Goal: Task Accomplishment & Management: Use online tool/utility

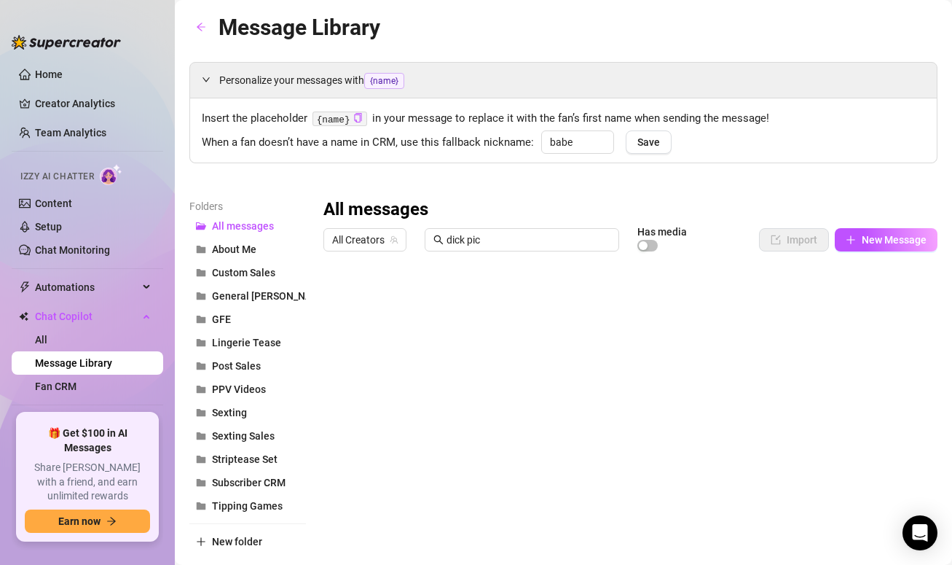
scroll to position [49, 0]
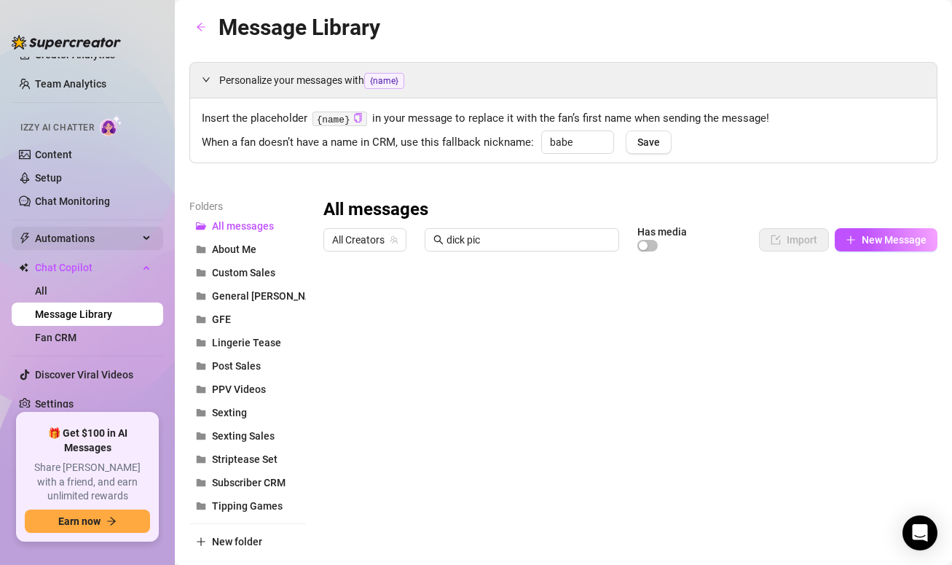
click at [123, 230] on span "Automations" at bounding box center [86, 238] width 103 height 23
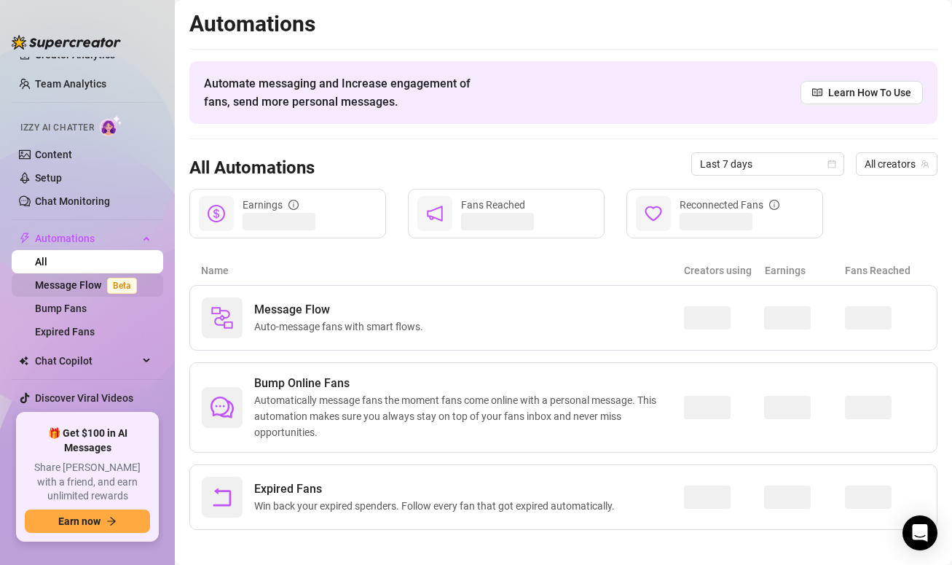
click at [73, 287] on link "Message Flow Beta" at bounding box center [89, 285] width 108 height 12
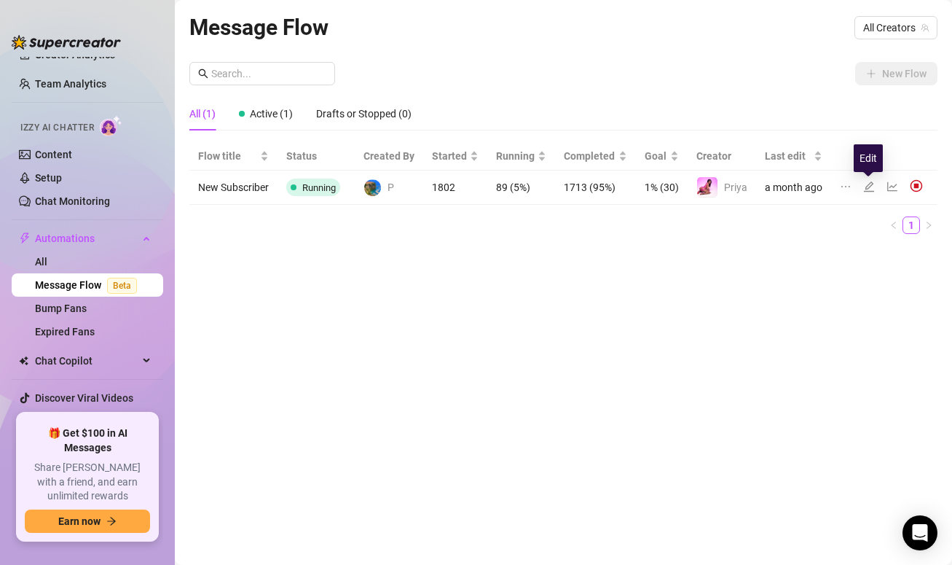
click at [870, 184] on icon "edit" at bounding box center [869, 186] width 10 height 10
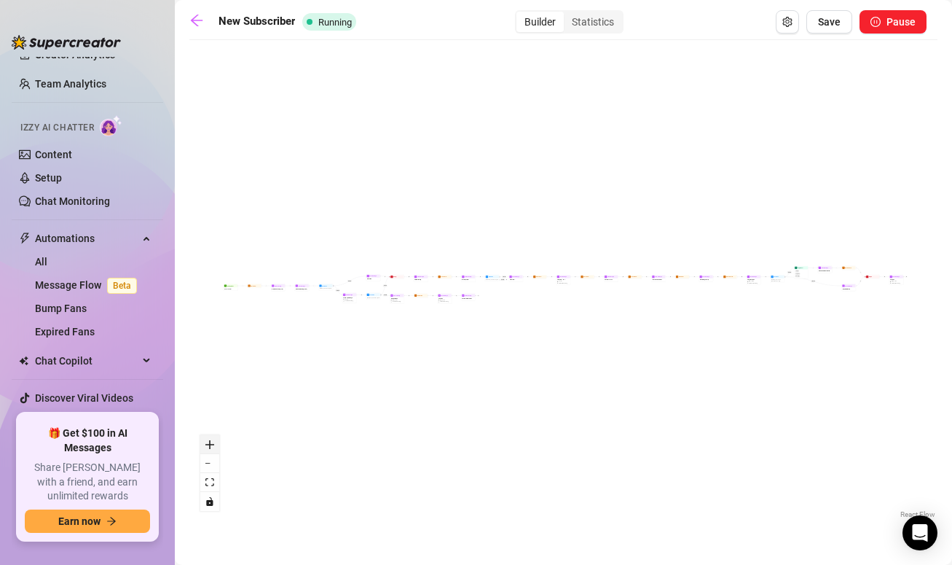
click at [205, 445] on icon "zoom in" at bounding box center [209, 444] width 9 height 9
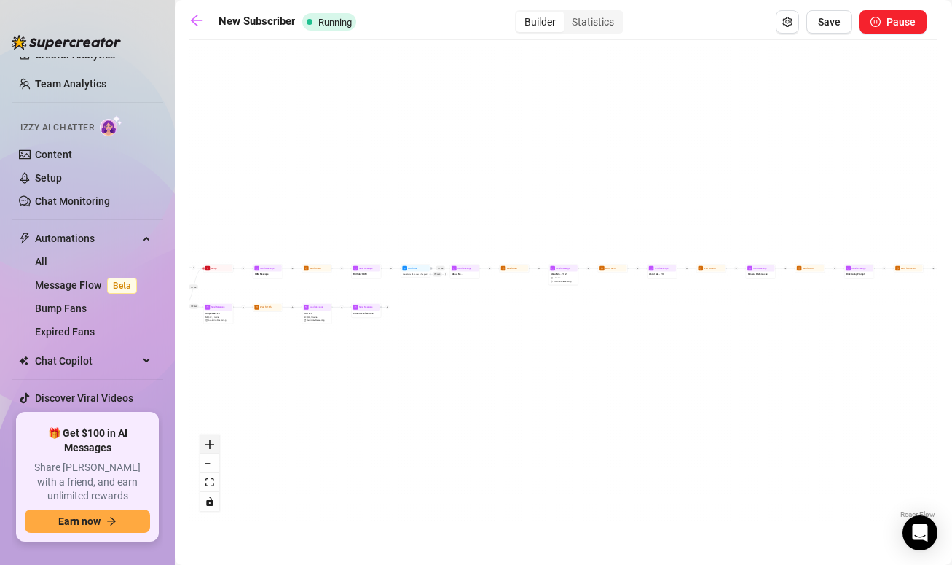
click at [205, 445] on icon "zoom in" at bounding box center [209, 444] width 9 height 9
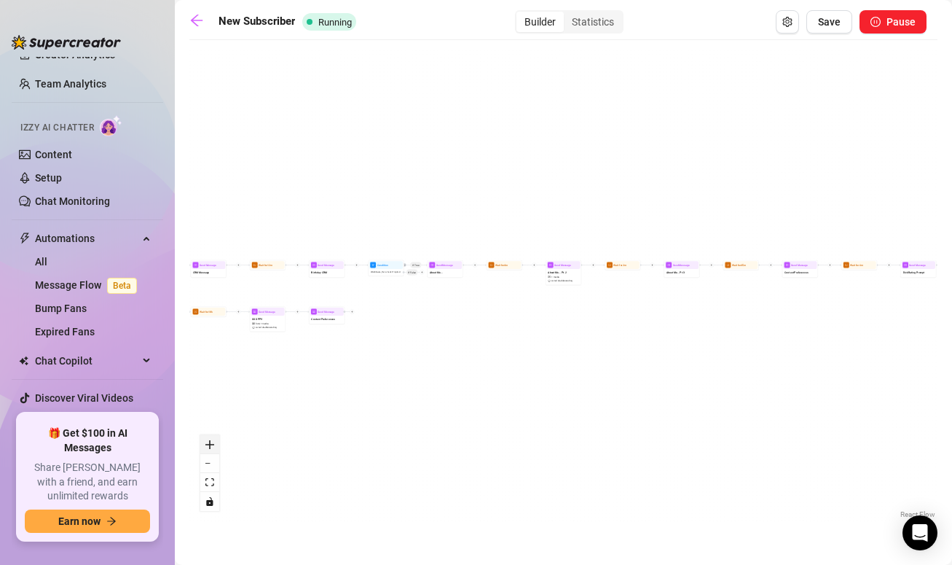
click at [205, 445] on icon "zoom in" at bounding box center [209, 444] width 9 height 9
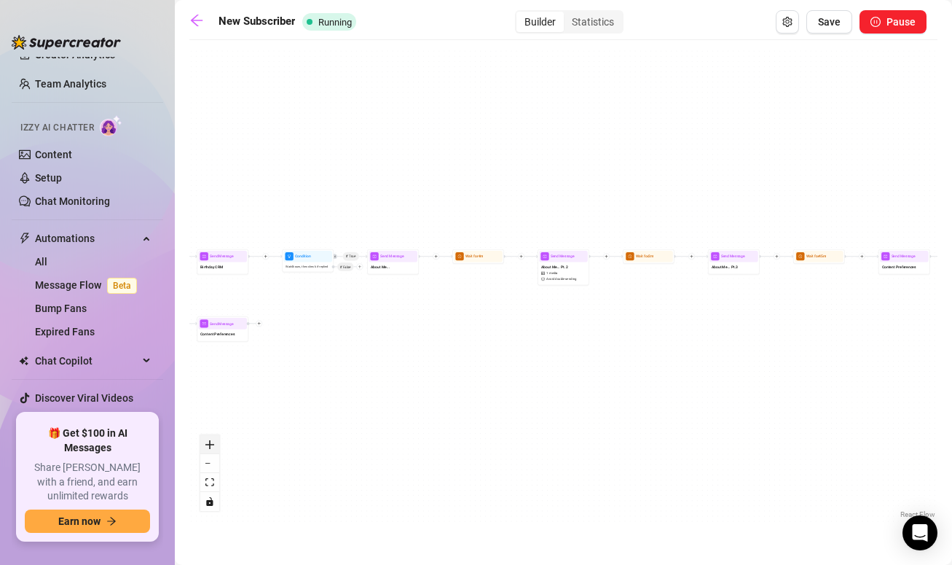
click at [205, 445] on icon "zoom in" at bounding box center [209, 444] width 9 height 9
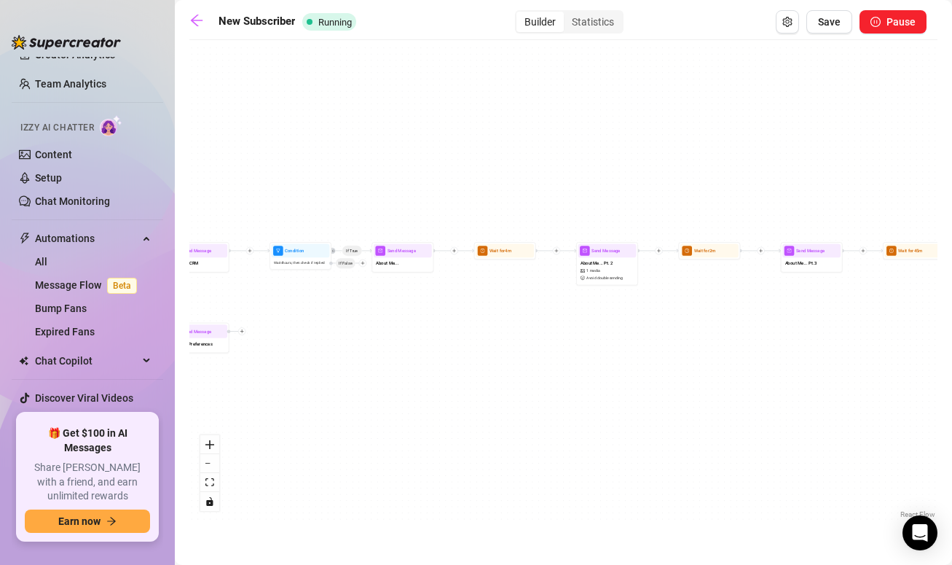
drag, startPoint x: 329, startPoint y: 363, endPoint x: 600, endPoint y: 373, distance: 271.2
click at [600, 373] on div "If True If False If True If True If False If True If False Send Message Content…" at bounding box center [563, 284] width 748 height 474
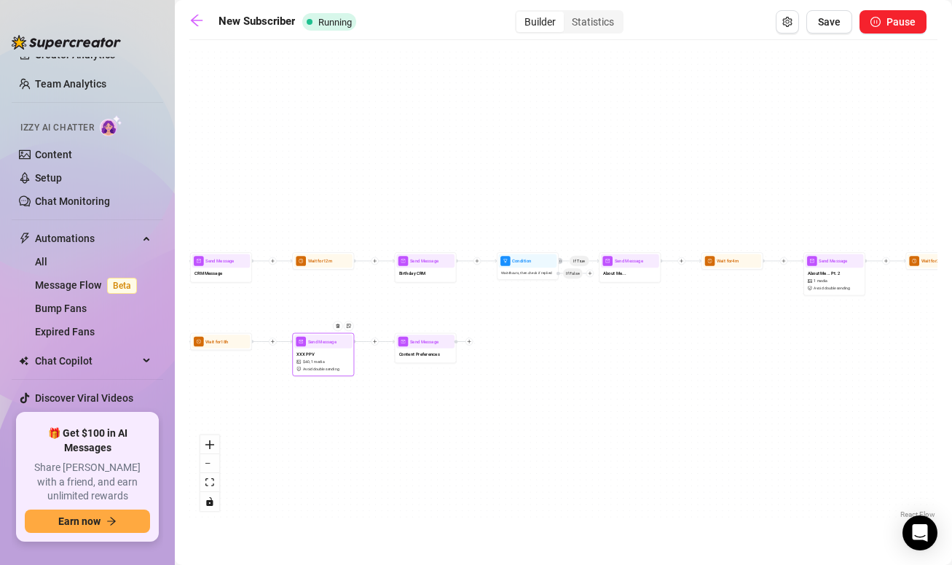
click at [304, 358] on span "$ 40 ," at bounding box center [306, 361] width 7 height 6
click at [335, 344] on div at bounding box center [339, 330] width 27 height 31
type textarea "alone in this room and playing with my pussy while thinking of you 😈 do you lik…"
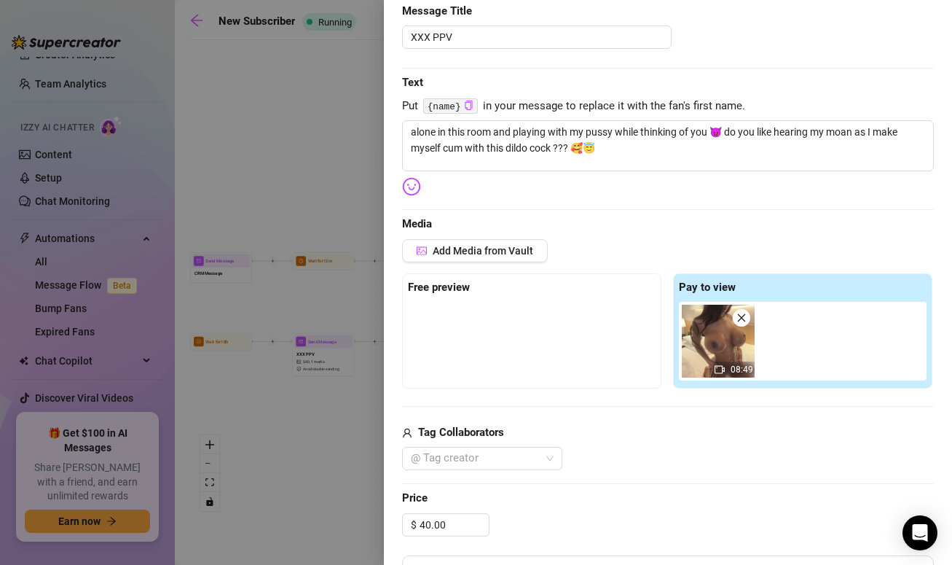
scroll to position [171, 0]
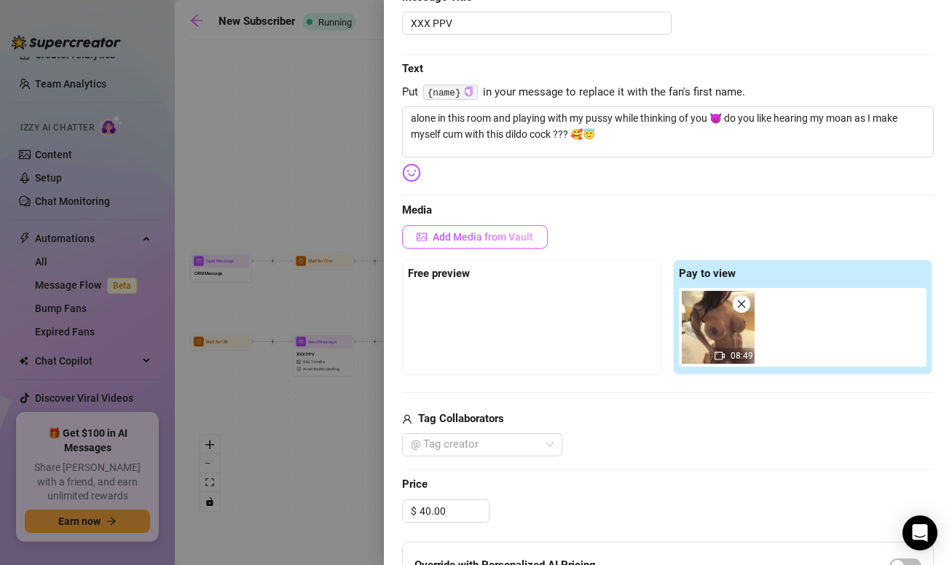
click at [499, 233] on span "Add Media from Vault" at bounding box center [483, 237] width 101 height 12
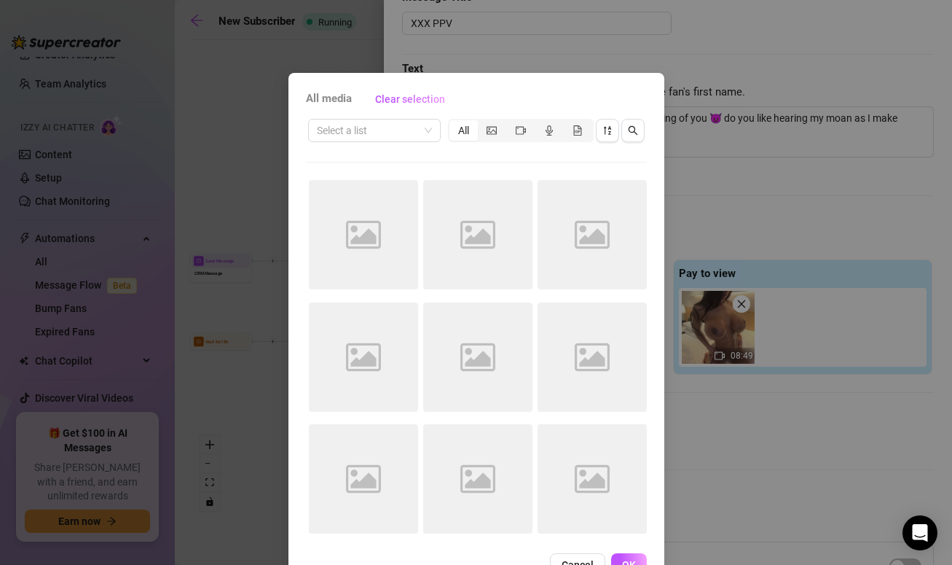
scroll to position [44, 0]
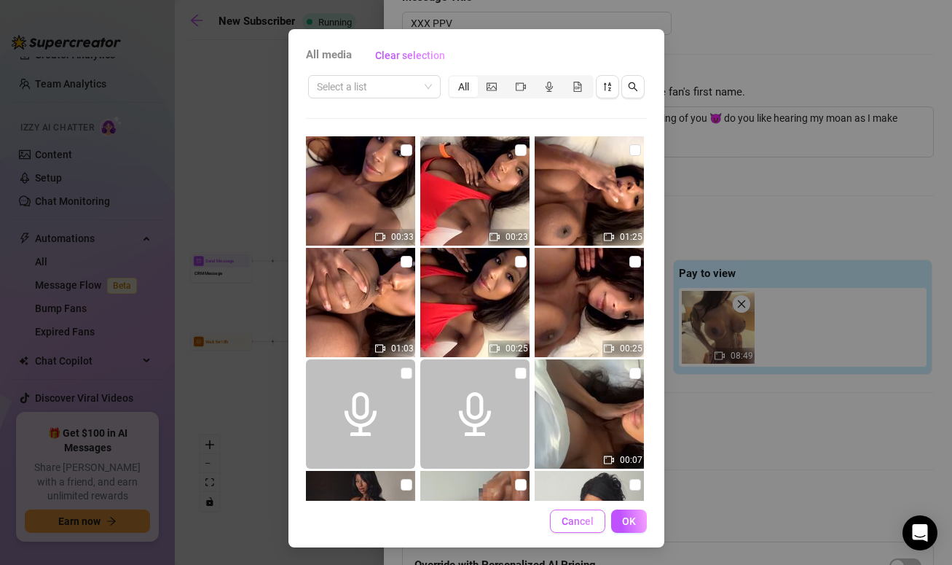
click at [562, 520] on span "Cancel" at bounding box center [578, 521] width 32 height 12
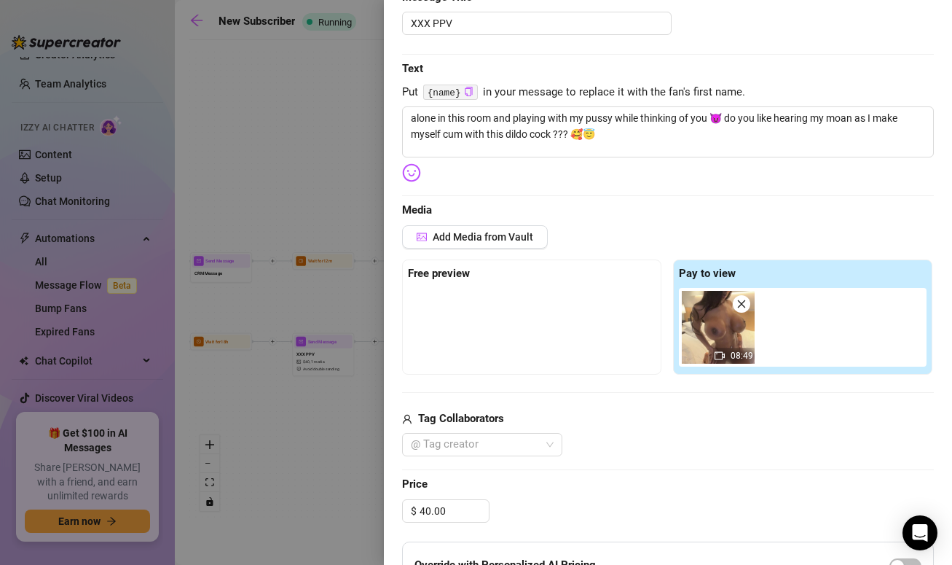
click at [337, 122] on div at bounding box center [476, 282] width 952 height 565
